Goal: Navigation & Orientation: Find specific page/section

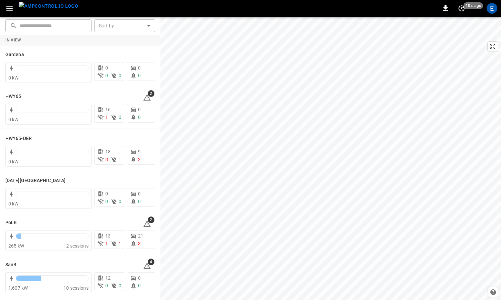
click at [62, 10] on img "menu" at bounding box center [48, 6] width 59 height 8
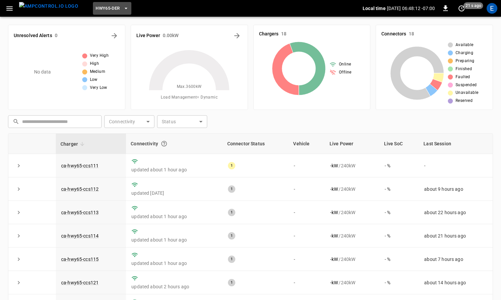
click at [123, 7] on icon "button" at bounding box center [126, 8] width 7 height 7
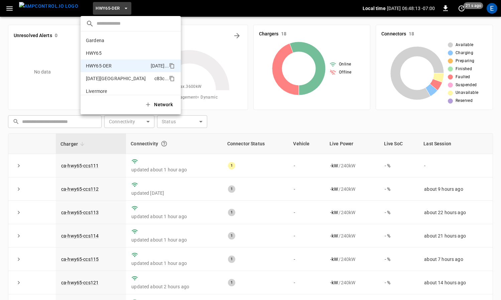
scroll to position [23, 0]
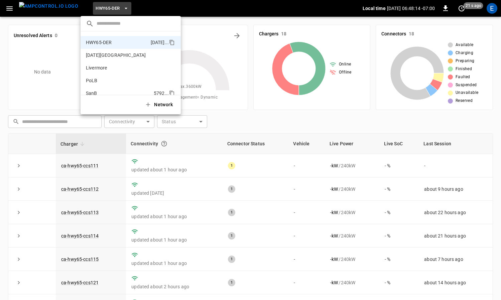
click at [122, 92] on li "SanB 5792 ..." at bounding box center [131, 93] width 100 height 13
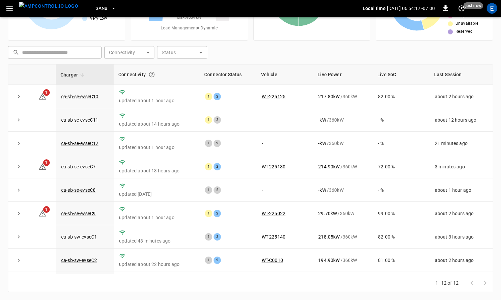
scroll to position [92, 0]
